Goal: Task Accomplishment & Management: Use online tool/utility

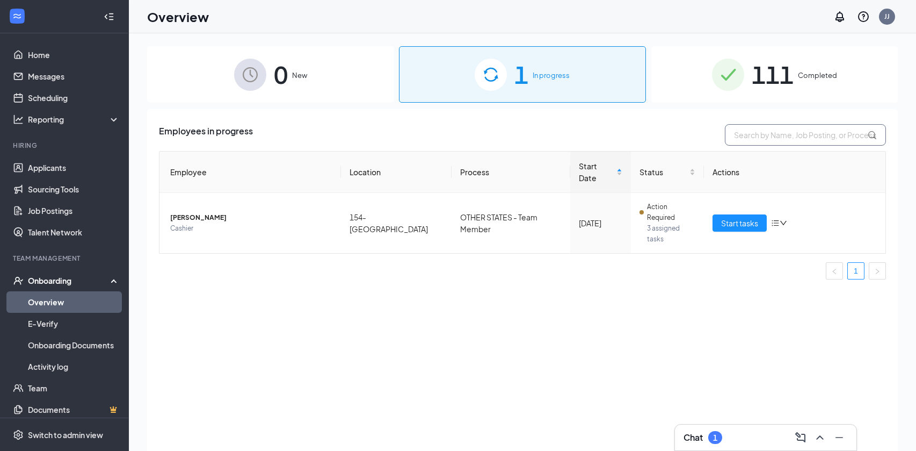
click at [751, 141] on input "text" at bounding box center [805, 134] width 161 height 21
click at [765, 66] on span "111" at bounding box center [773, 74] width 42 height 37
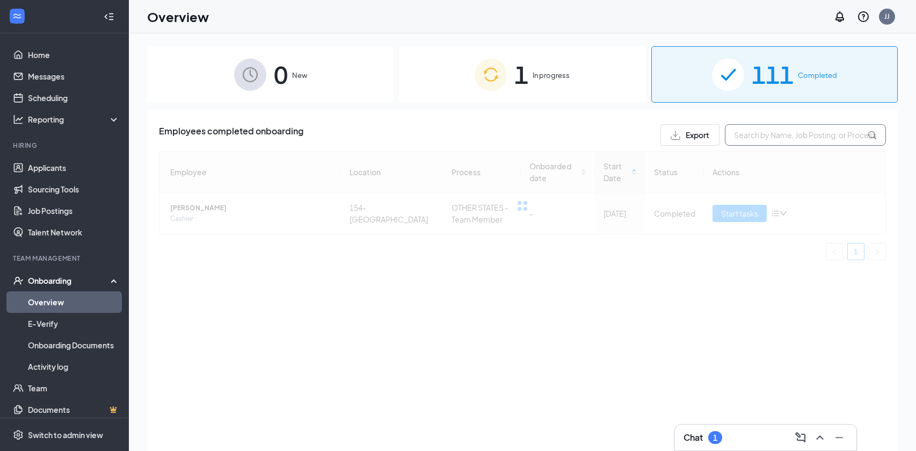
click at [763, 141] on input "text" at bounding box center [805, 134] width 161 height 21
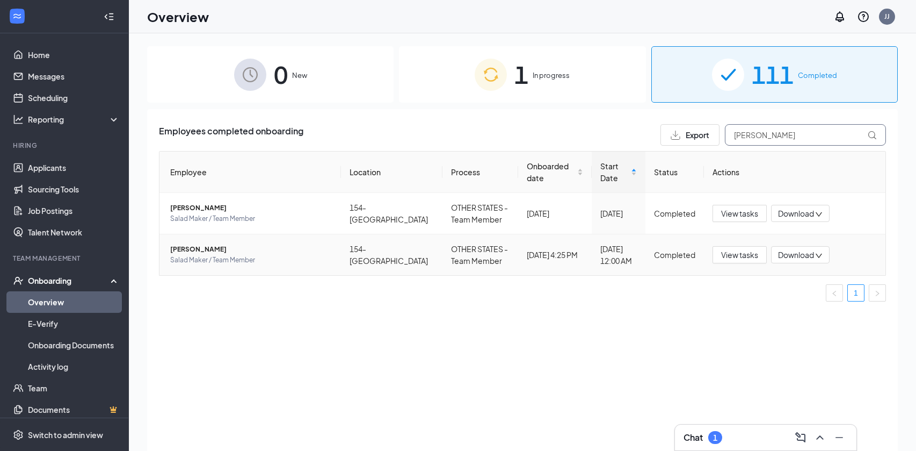
type input "[PERSON_NAME]"
click at [207, 250] on span "[PERSON_NAME]" at bounding box center [251, 249] width 162 height 11
